Goal: Task Accomplishment & Management: Use online tool/utility

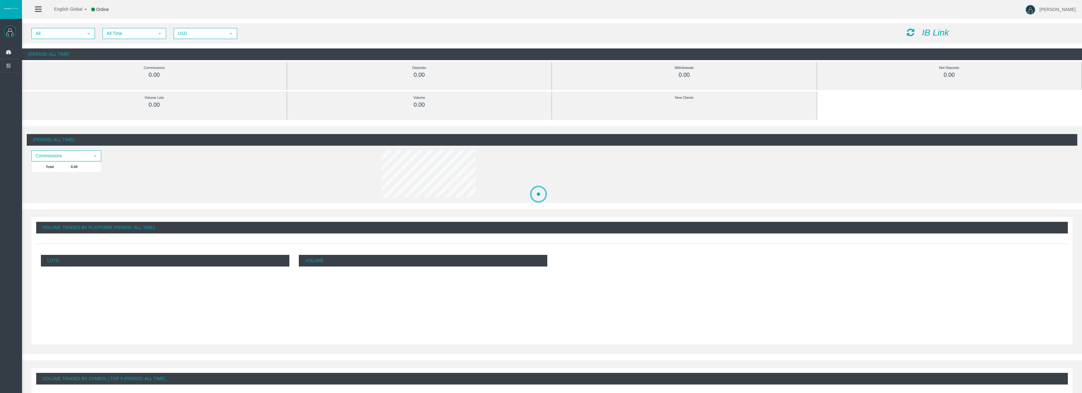
click at [941, 33] on icon "IB Link" at bounding box center [935, 33] width 27 height 10
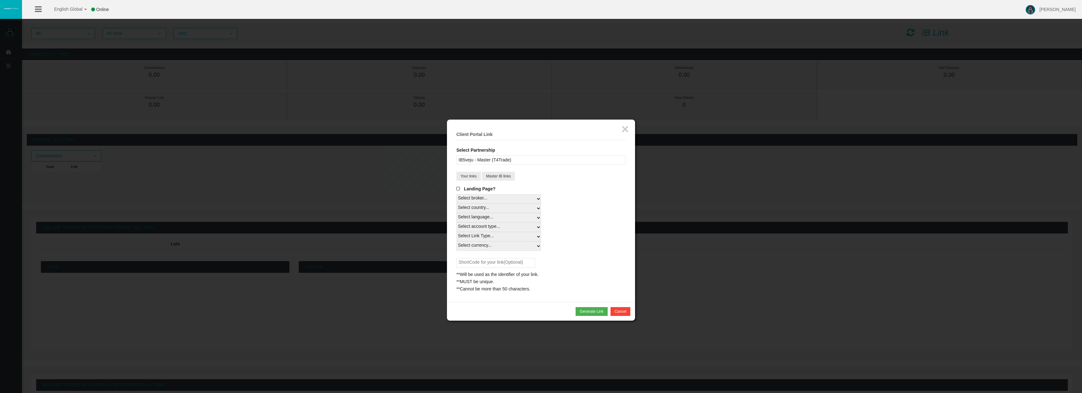
click at [525, 258] on input "text" at bounding box center [495, 263] width 79 height 10
click at [588, 307] on button "Generate Link" at bounding box center [591, 311] width 32 height 9
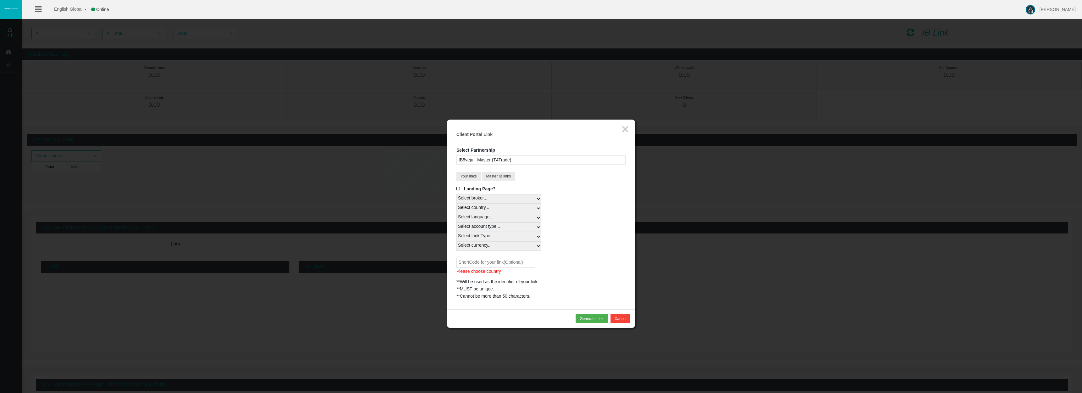
click at [485, 258] on input "text" at bounding box center [495, 263] width 79 height 10
type input "1818"
click at [596, 314] on button "Generate Link" at bounding box center [591, 318] width 32 height 9
click at [459, 186] on span at bounding box center [459, 188] width 6 height 4
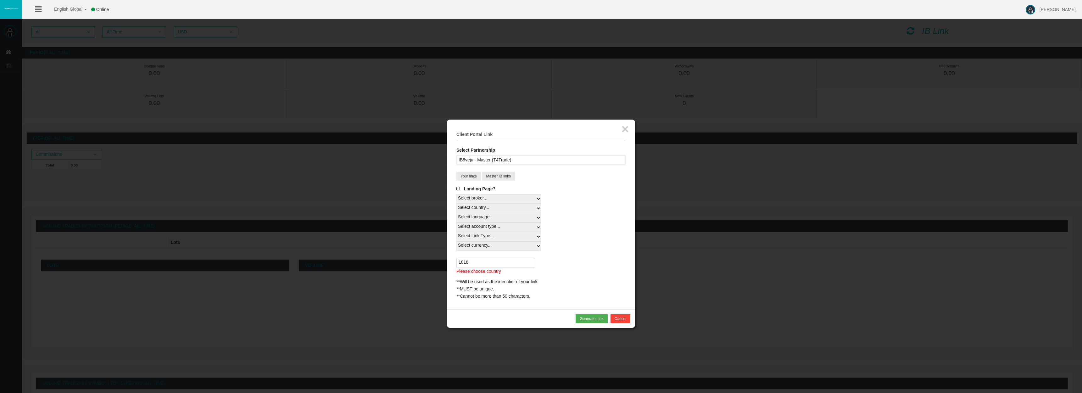
click at [0, 0] on input "Landing Page?" at bounding box center [0, 0] width 0 height 0
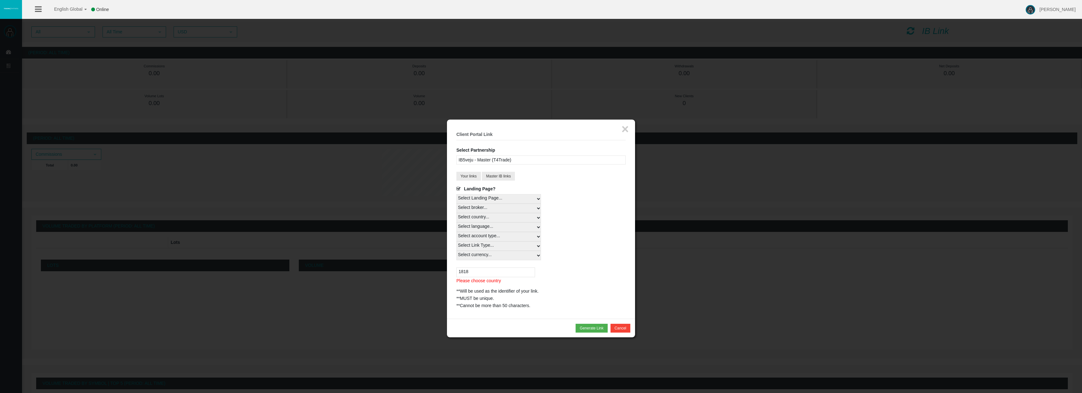
click at [458, 186] on span at bounding box center [459, 188] width 6 height 4
click at [0, 0] on input "Landing Page?" at bounding box center [0, 0] width 0 height 0
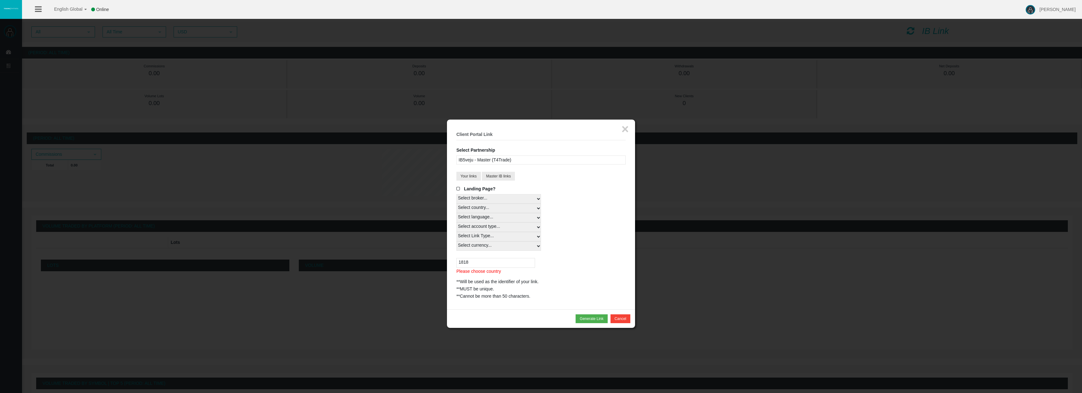
select select
select select "Real"
select select "All Currencies"
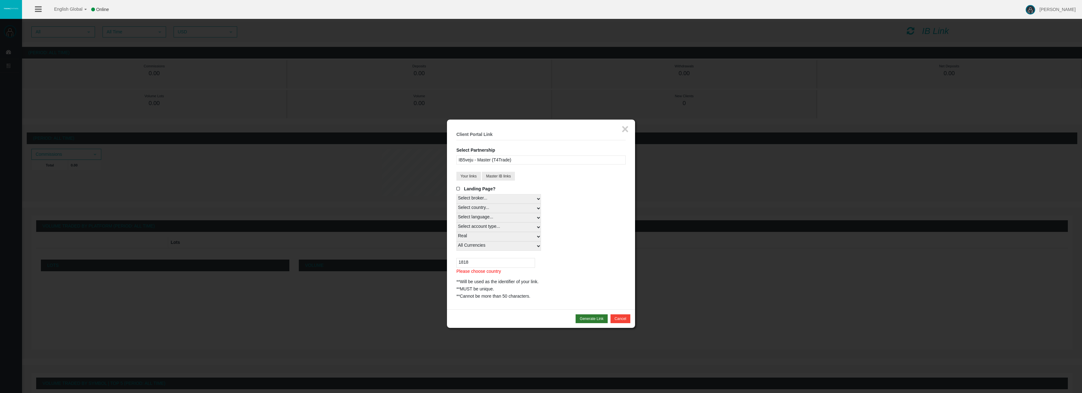
click at [588, 314] on button "Generate Link" at bounding box center [591, 318] width 32 height 9
click at [591, 318] on button "Generate Link" at bounding box center [591, 318] width 32 height 9
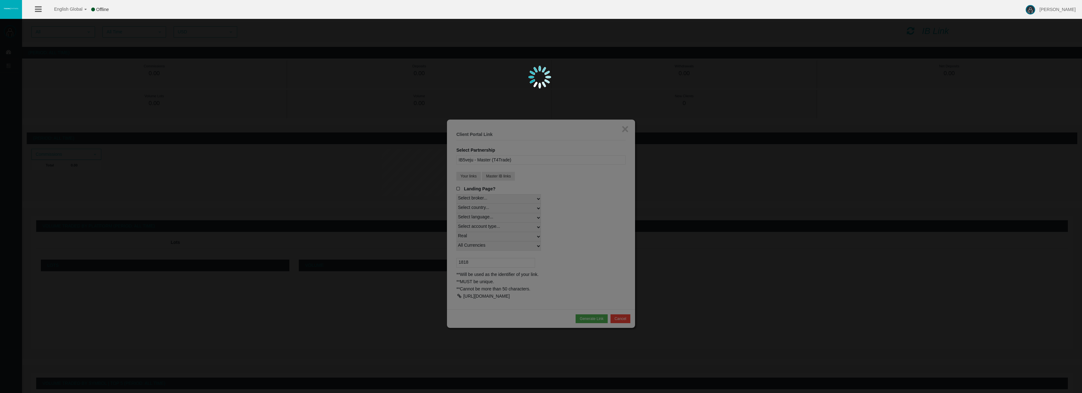
click at [566, 315] on div at bounding box center [541, 196] width 1082 height 393
drag, startPoint x: 500, startPoint y: 297, endPoint x: 472, endPoint y: 292, distance: 28.6
click at [472, 292] on div at bounding box center [541, 196] width 1082 height 393
drag, startPoint x: 488, startPoint y: 294, endPoint x: 460, endPoint y: 281, distance: 30.5
click at [460, 281] on div at bounding box center [541, 196] width 1082 height 393
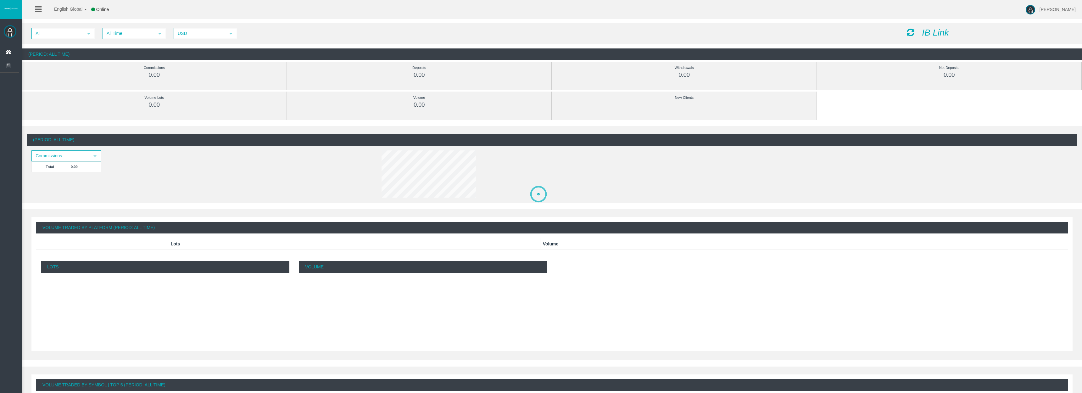
click at [941, 34] on icon "IB Link" at bounding box center [935, 33] width 27 height 10
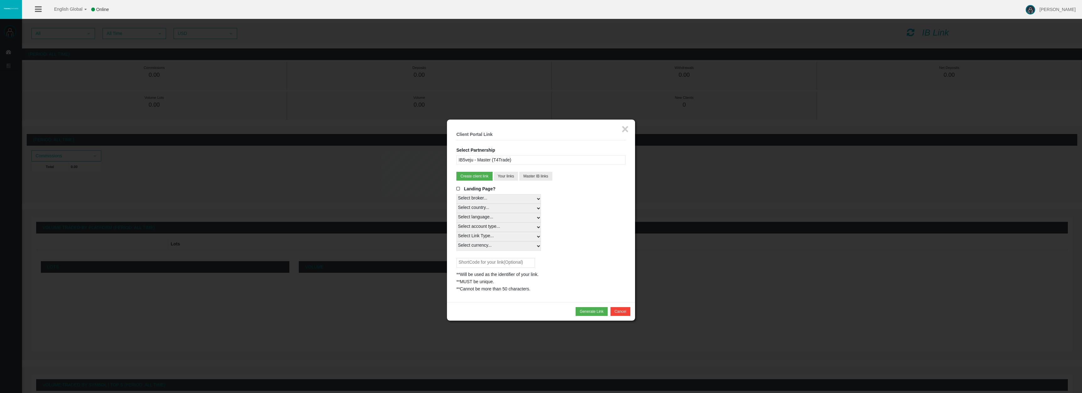
select select
select select "Real"
select select "All Currencies"
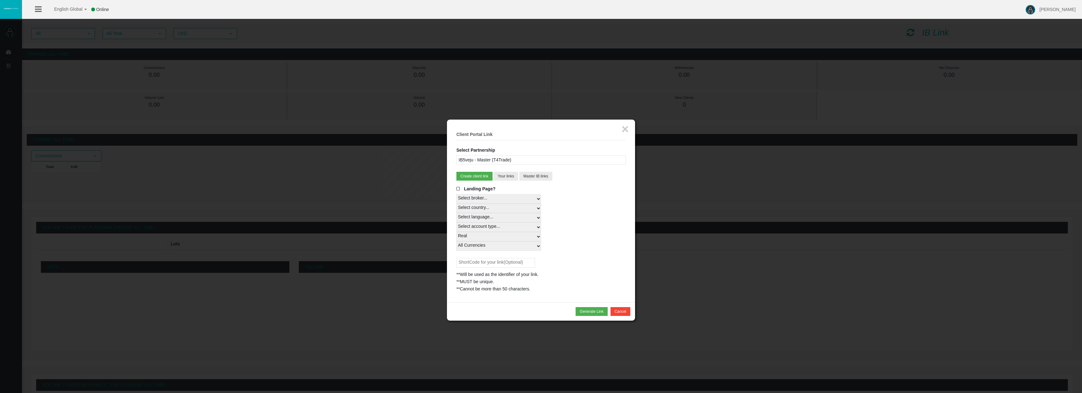
click at [522, 258] on input "text" at bounding box center [495, 263] width 79 height 10
click at [588, 307] on button "Generate Link" at bounding box center [591, 311] width 32 height 9
drag, startPoint x: 513, startPoint y: 294, endPoint x: 464, endPoint y: 280, distance: 51.1
click at [464, 292] on div "[URL][DOMAIN_NAME]" at bounding box center [540, 295] width 169 height 7
copy div "[URL][DOMAIN_NAME]"
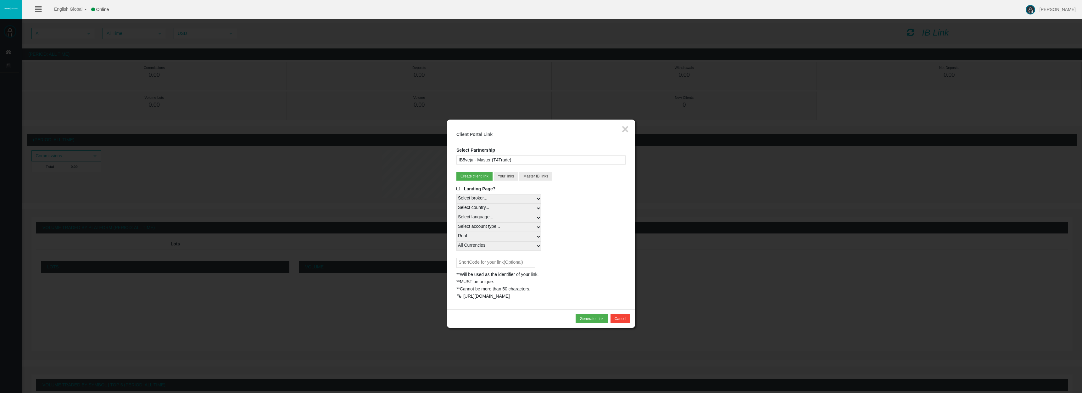
click at [584, 194] on div "Select broker... T4Trade" at bounding box center [540, 198] width 169 height 9
click at [517, 157] on div "IB5veju - Master (T4Trade)" at bounding box center [540, 159] width 169 height 9
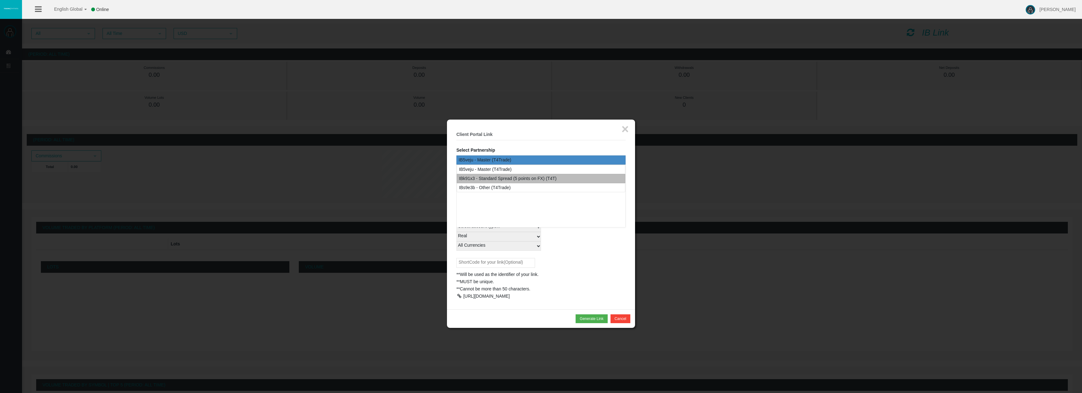
click at [514, 176] on div "IBk91x3 - Standard Spread (5 points on FX) (T4T)" at bounding box center [507, 178] width 97 height 7
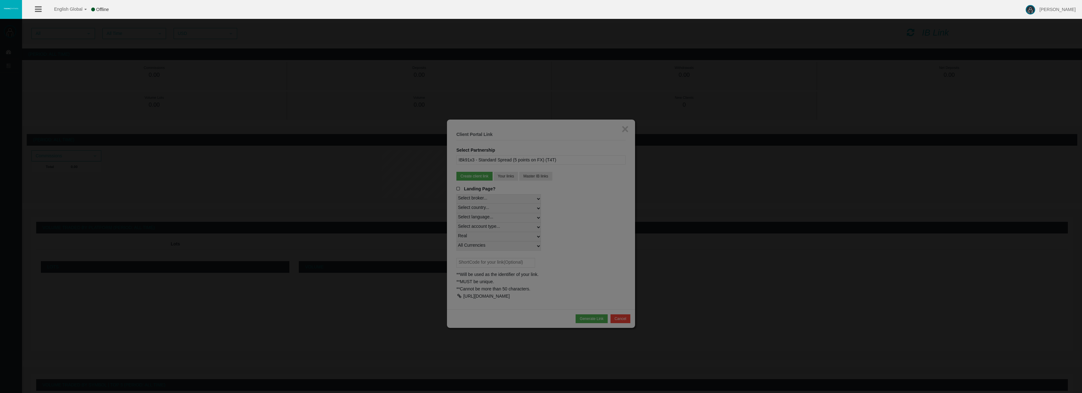
select select
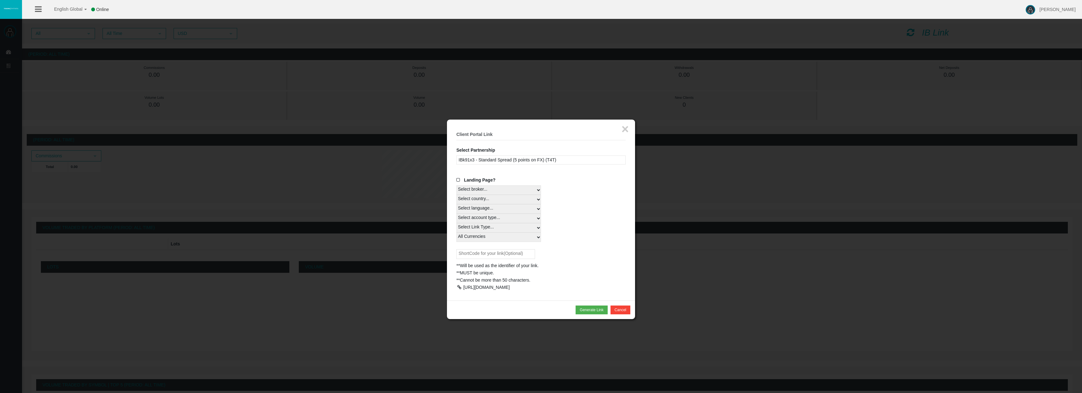
select select
select select "Real"
select select "USD"
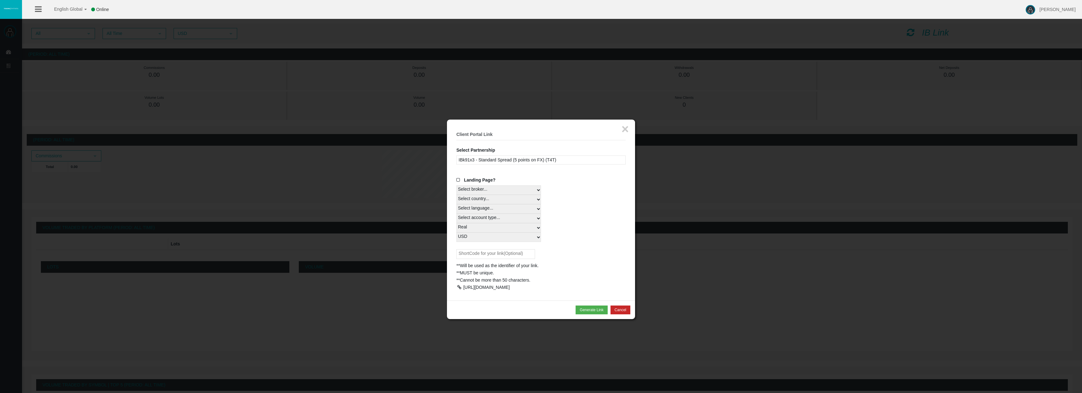
click at [621, 310] on button "Cancel" at bounding box center [620, 309] width 20 height 9
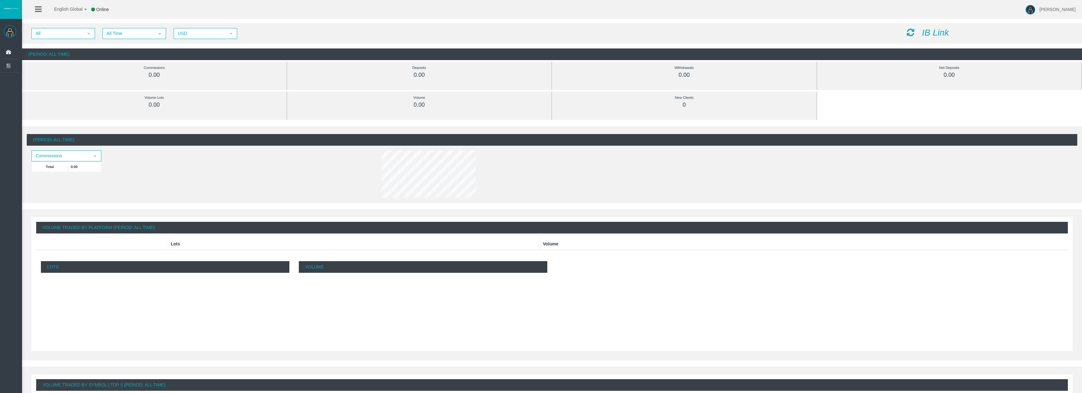
click at [933, 34] on icon "IB Link" at bounding box center [935, 33] width 27 height 10
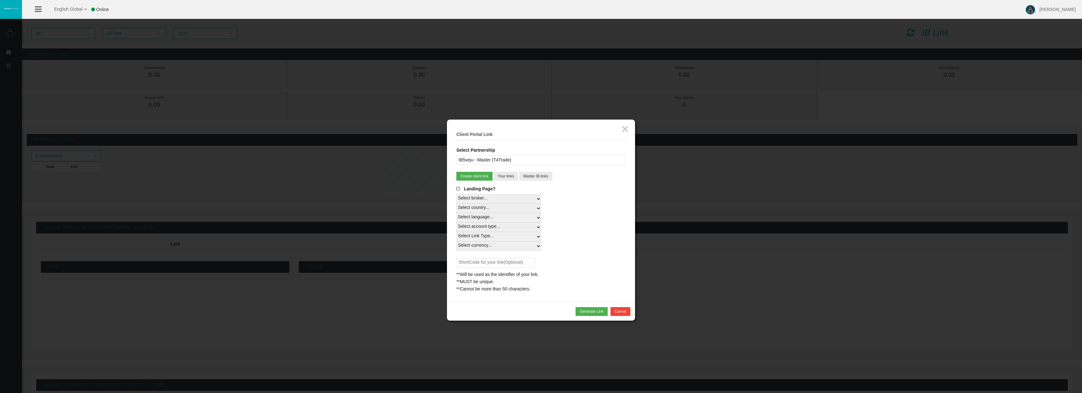
click at [541, 157] on div "IB5veju - Master (T4Trade)" at bounding box center [540, 159] width 169 height 9
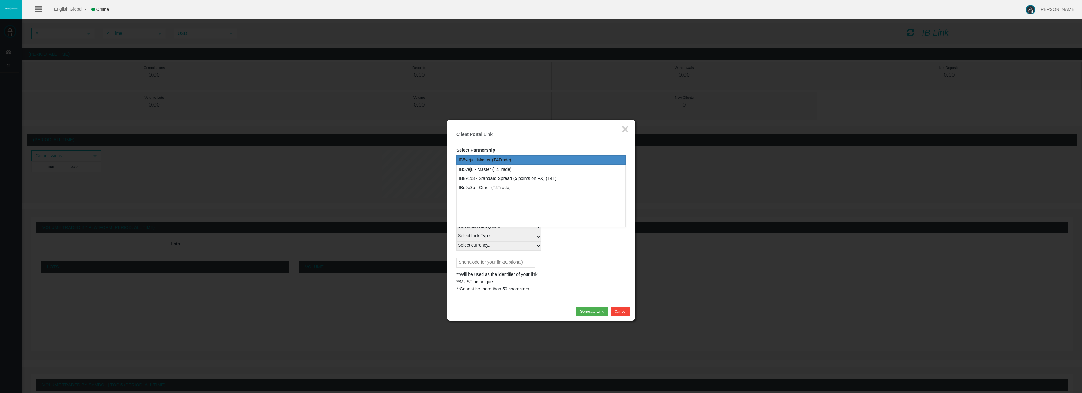
click at [525, 175] on div "IBk91x3 - Standard Spread (5 points on FX) (T4T)" at bounding box center [507, 178] width 97 height 7
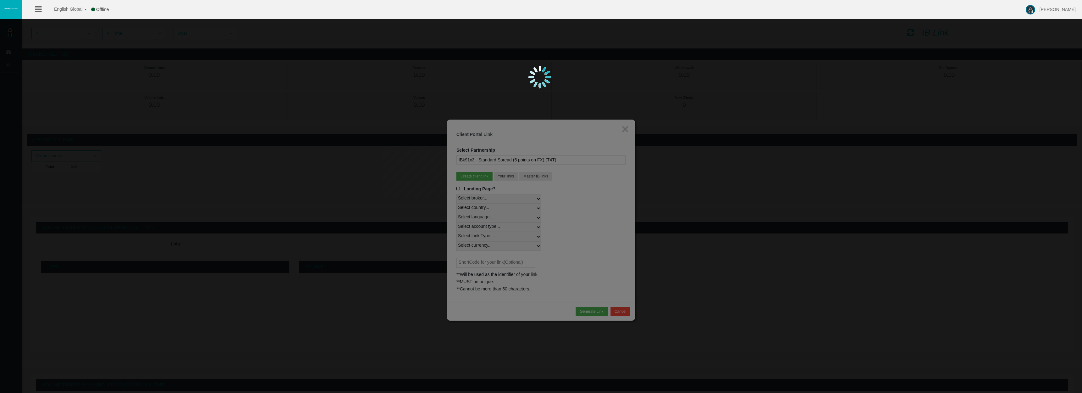
select select
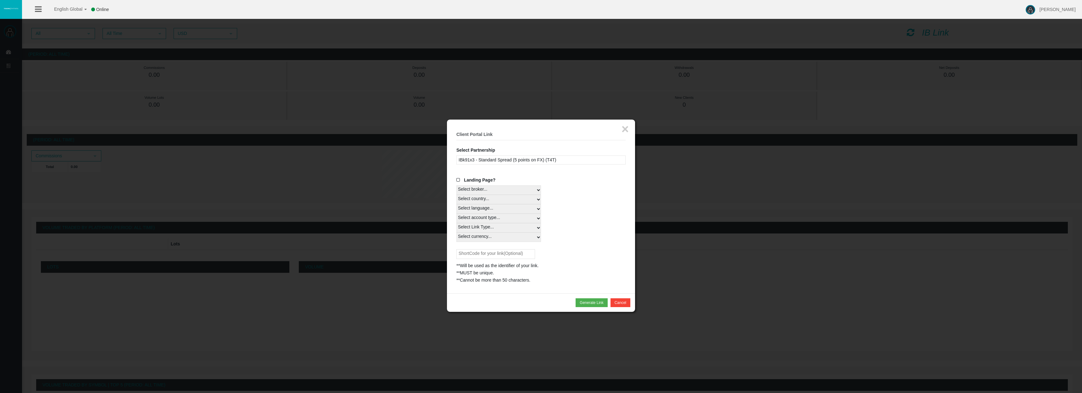
select select
select select "Real"
select select "USD"
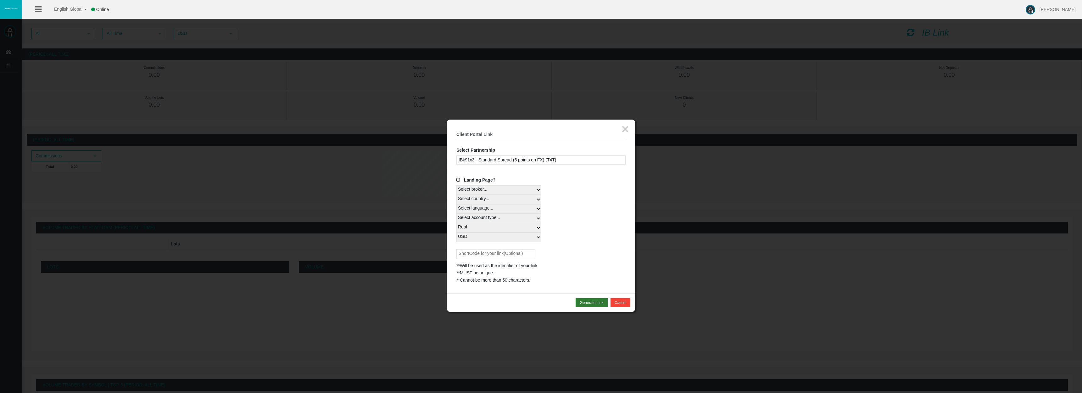
click at [600, 298] on button "Generate Link" at bounding box center [591, 302] width 32 height 9
drag, startPoint x: 514, startPoint y: 285, endPoint x: 462, endPoint y: 271, distance: 53.9
click at [462, 284] on div "[URL][DOMAIN_NAME]" at bounding box center [540, 287] width 169 height 7
copy div "[URL][DOMAIN_NAME]"
click at [548, 292] on div "× Client Portal Link Select Partnership IB5veju - Master (T4Trade) IBk91x3 - St…" at bounding box center [541, 209] width 188 height 181
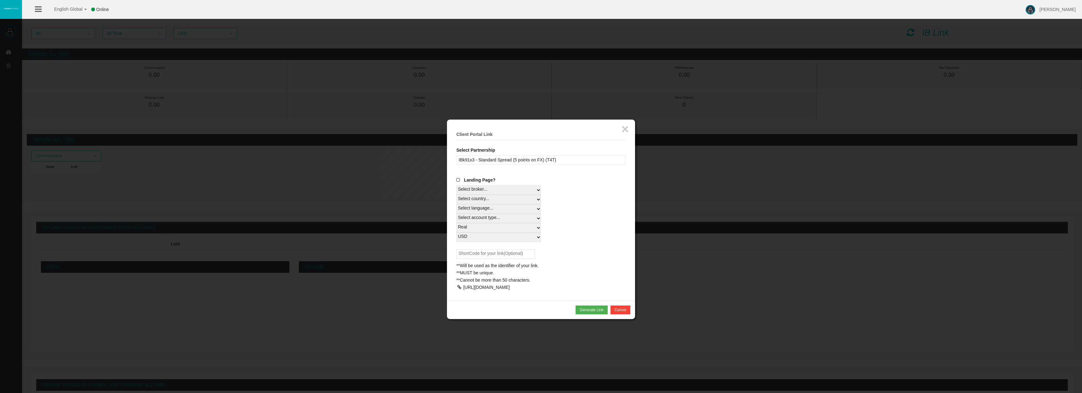
drag, startPoint x: 526, startPoint y: 278, endPoint x: 545, endPoint y: 278, distance: 18.2
click at [510, 285] on div "[URL][DOMAIN_NAME]" at bounding box center [486, 287] width 47 height 5
click at [624, 128] on button "×" at bounding box center [624, 129] width 7 height 13
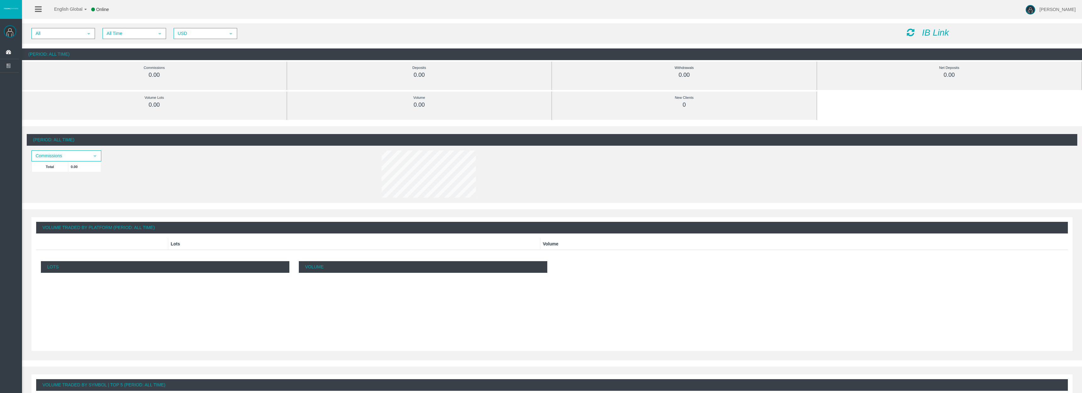
click at [929, 34] on icon "IB Link" at bounding box center [935, 33] width 27 height 10
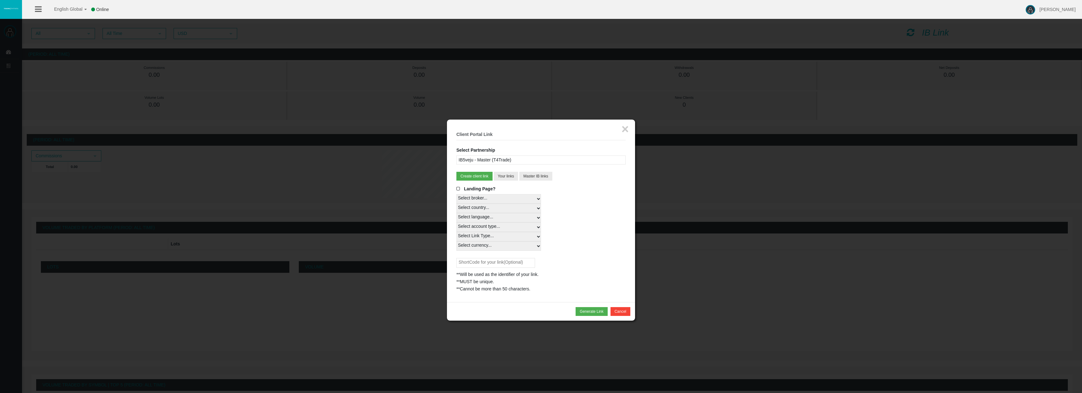
click at [564, 155] on div "IB5veju - Master (T4Trade)" at bounding box center [540, 159] width 169 height 9
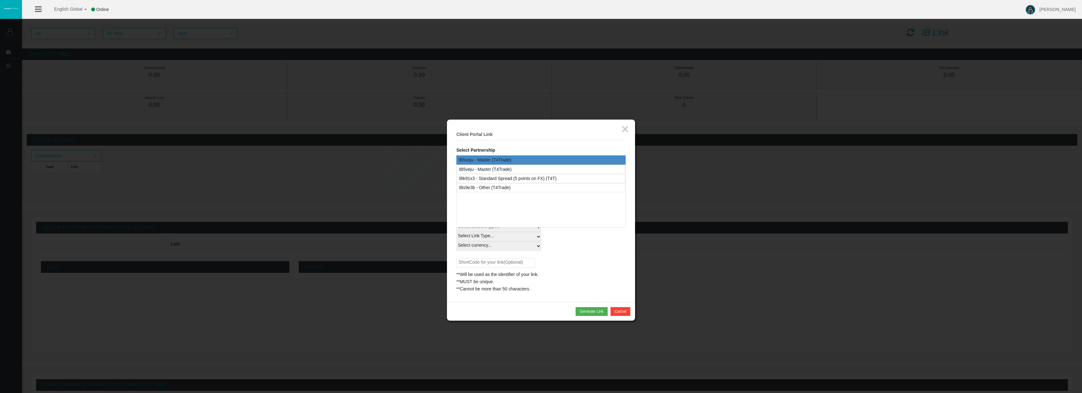
click at [514, 155] on div "IB5veju - Master (T4Trade)" at bounding box center [540, 159] width 169 height 9
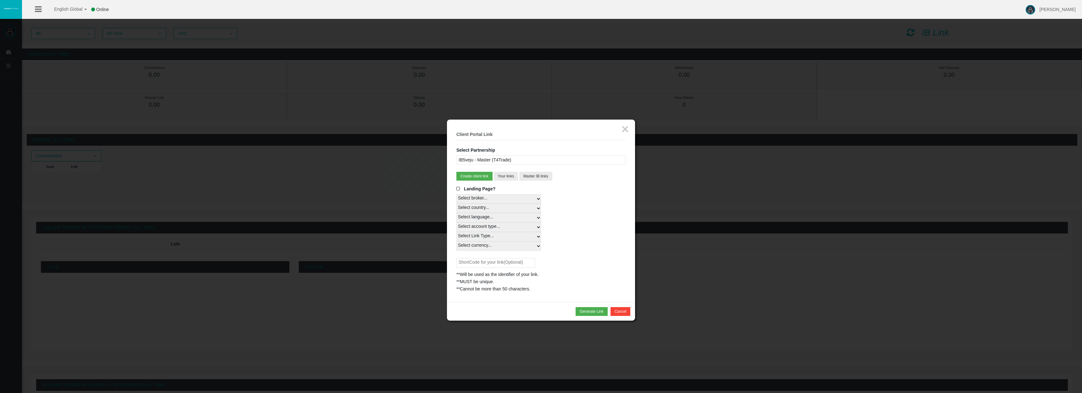
click at [519, 155] on div "IB5veju - Master (T4Trade)" at bounding box center [540, 159] width 169 height 9
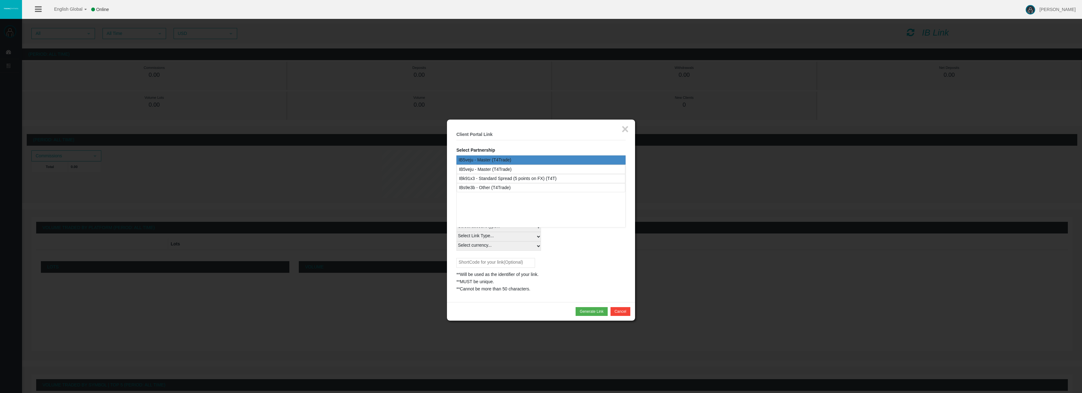
click at [519, 155] on div "IB5veju - Master (T4Trade)" at bounding box center [540, 159] width 169 height 9
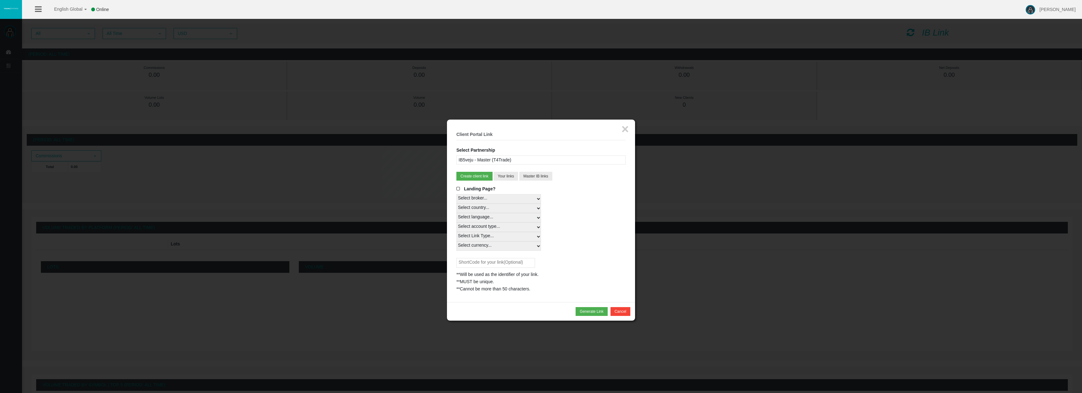
select select
click at [534, 174] on button "Master IB links" at bounding box center [535, 176] width 33 height 9
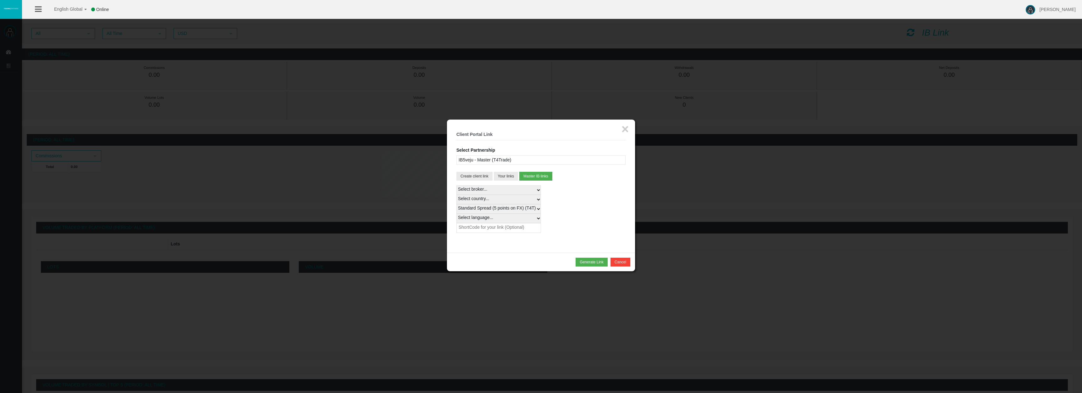
select select
click at [592, 258] on button "Generate Link" at bounding box center [591, 262] width 32 height 9
drag, startPoint x: 531, startPoint y: 248, endPoint x: 463, endPoint y: 235, distance: 69.2
click at [463, 243] on div "[URL][DOMAIN_NAME]" at bounding box center [540, 246] width 169 height 7
copy div "[URL][DOMAIN_NAME]"
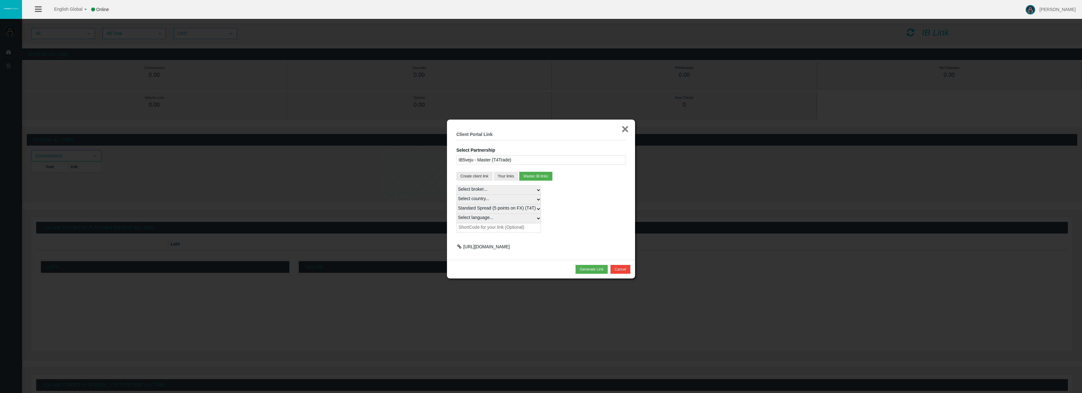
click at [624, 129] on button "×" at bounding box center [624, 129] width 7 height 13
